Goal: Task Accomplishment & Management: Manage account settings

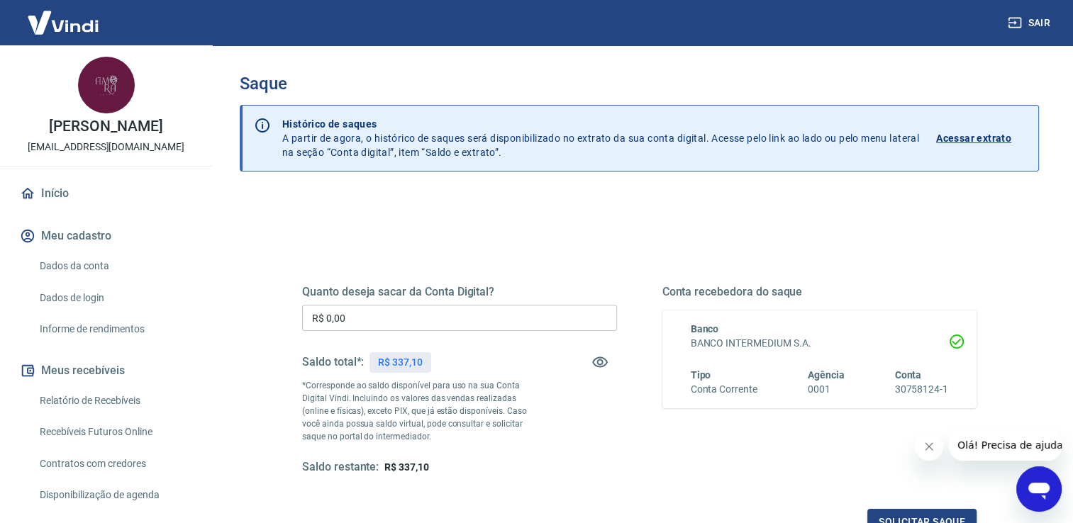
click at [534, 314] on input "R$ 0,00" at bounding box center [459, 318] width 315 height 26
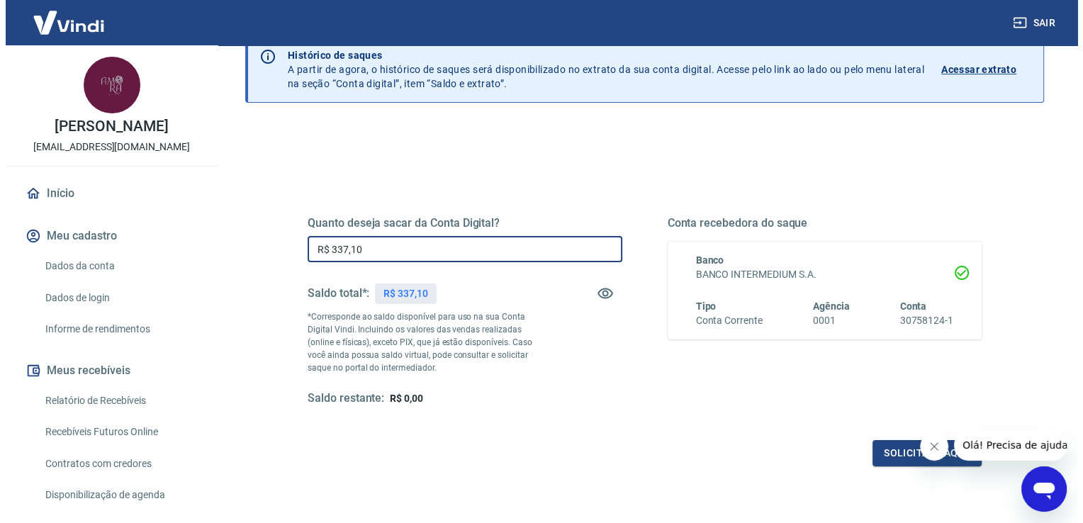
scroll to position [71, 0]
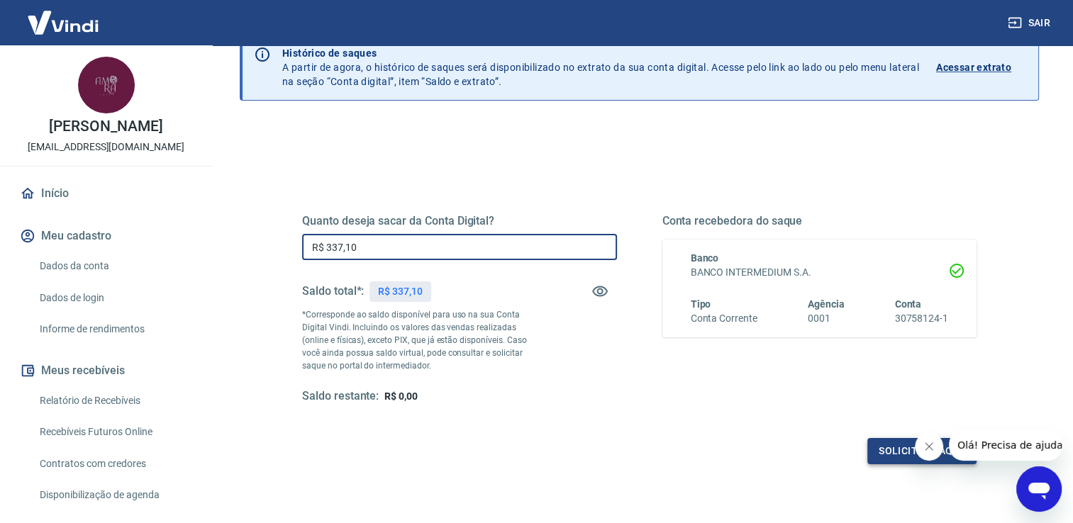
type input "R$ 337,10"
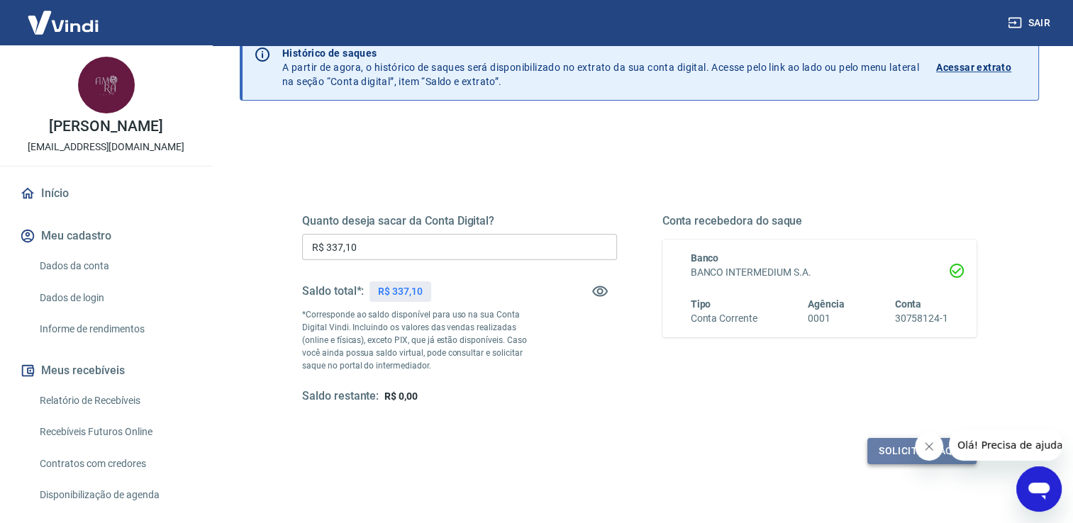
click at [882, 444] on button "Solicitar saque" at bounding box center [921, 451] width 109 height 26
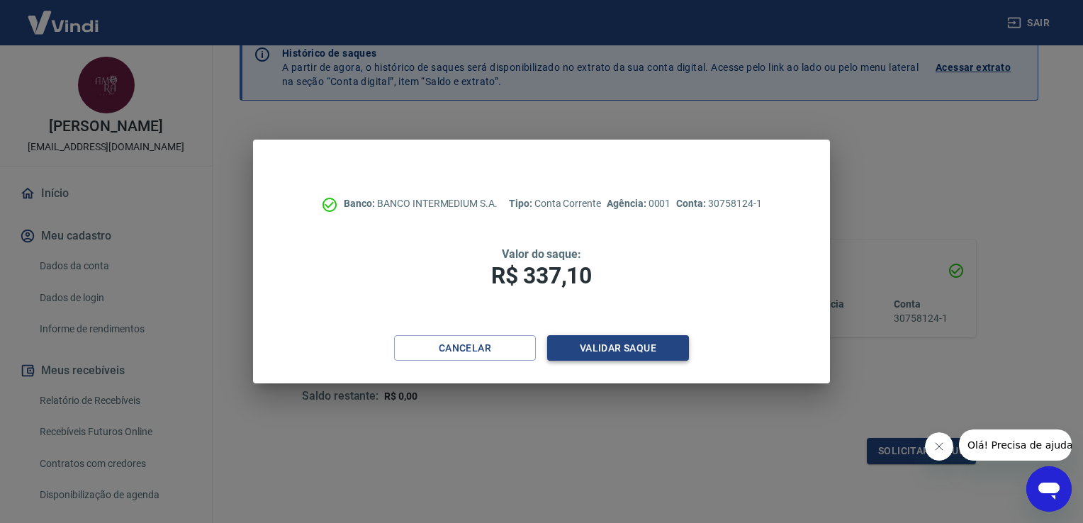
click at [656, 344] on button "Validar saque" at bounding box center [618, 348] width 142 height 26
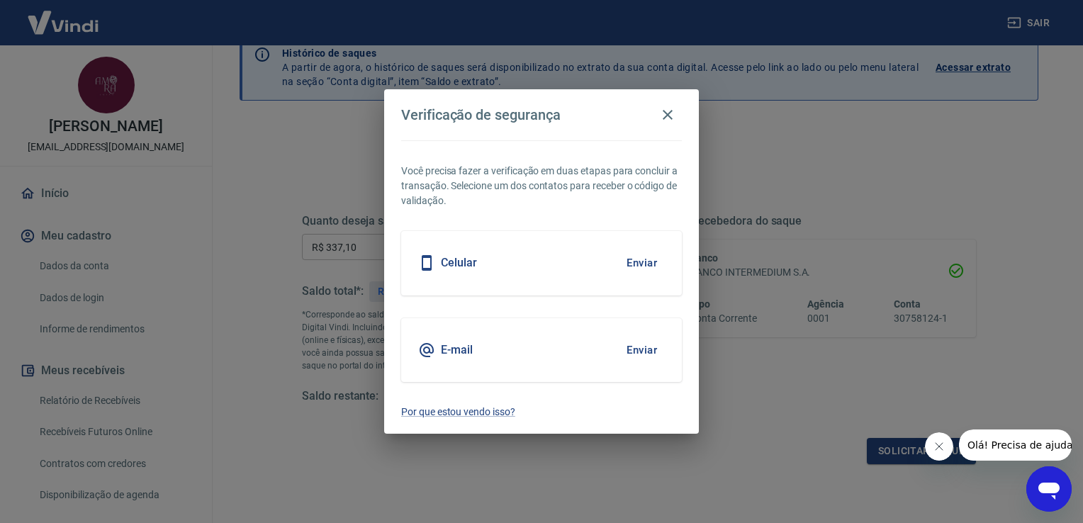
click at [648, 264] on button "Enviar" at bounding box center [642, 263] width 46 height 30
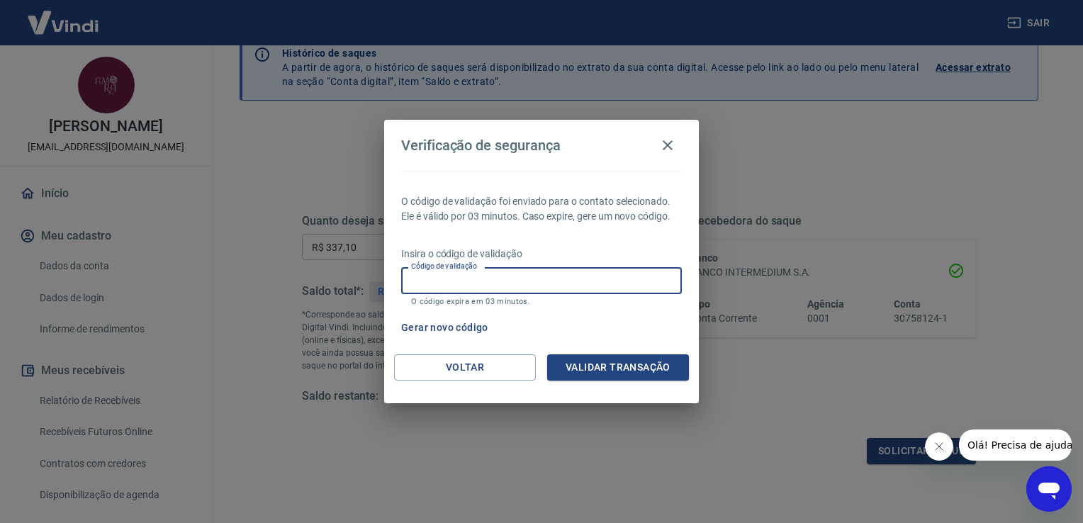
click at [452, 274] on div "Código de validação Código de validação O código expira em 03 minutos." at bounding box center [541, 286] width 281 height 38
type input "828969"
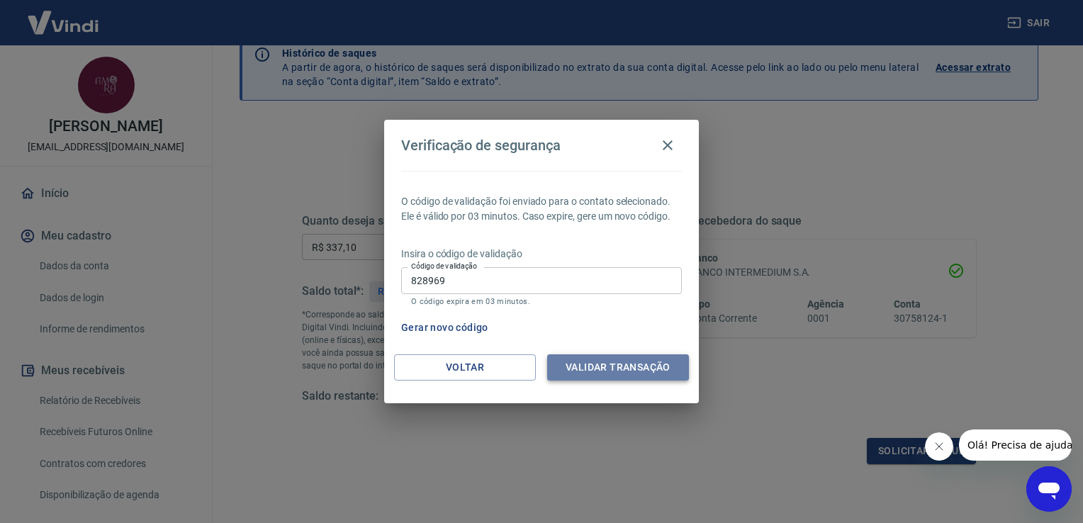
click at [557, 367] on button "Validar transação" at bounding box center [618, 367] width 142 height 26
